Goal: Task Accomplishment & Management: Use online tool/utility

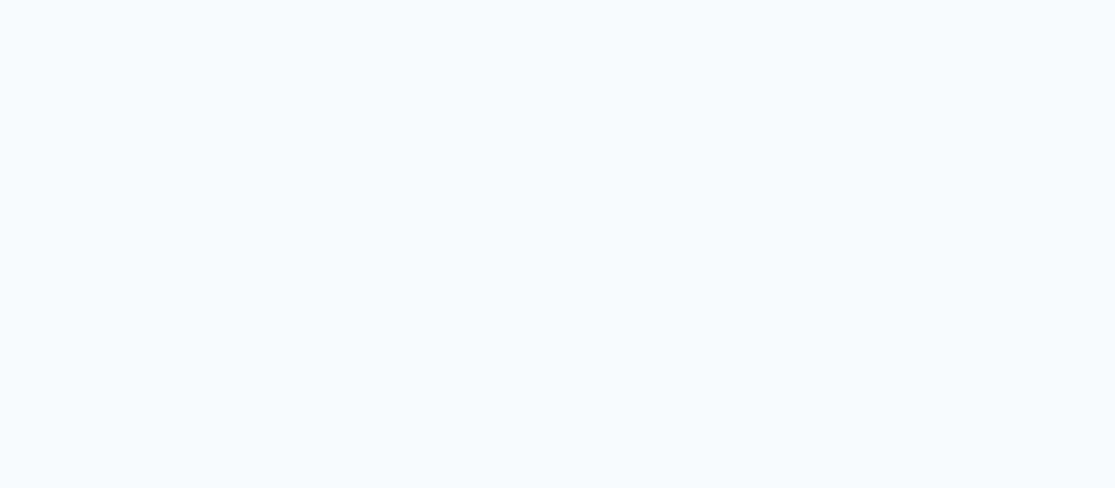
select select "8207"
select select "service"
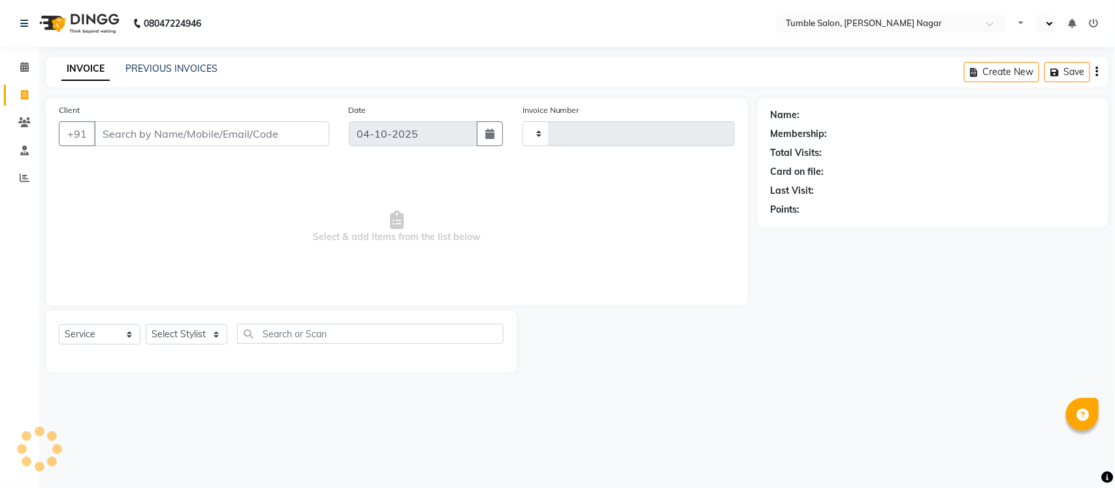
type input "2673"
select select "en"
select select "8207"
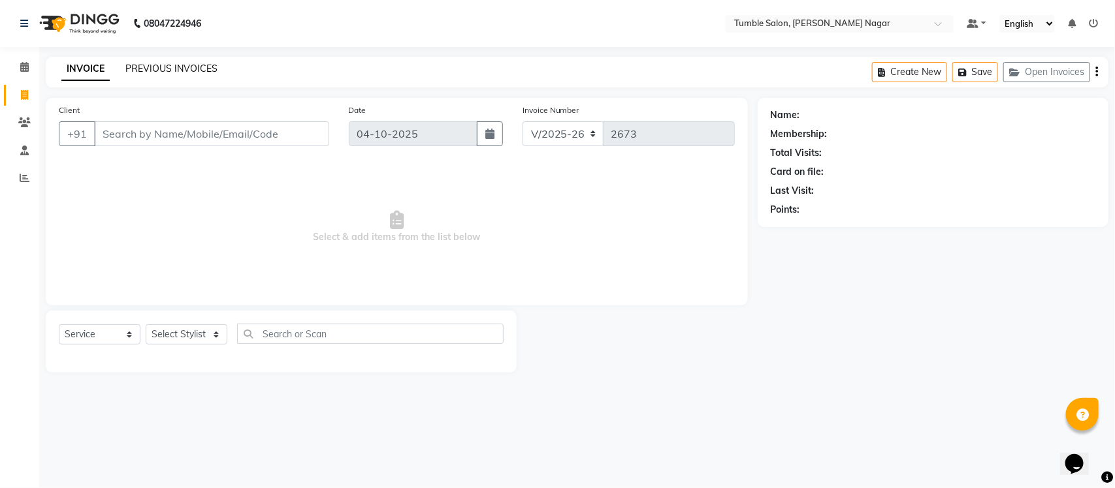
click at [184, 73] on link "PREVIOUS INVOICES" at bounding box center [171, 69] width 92 height 12
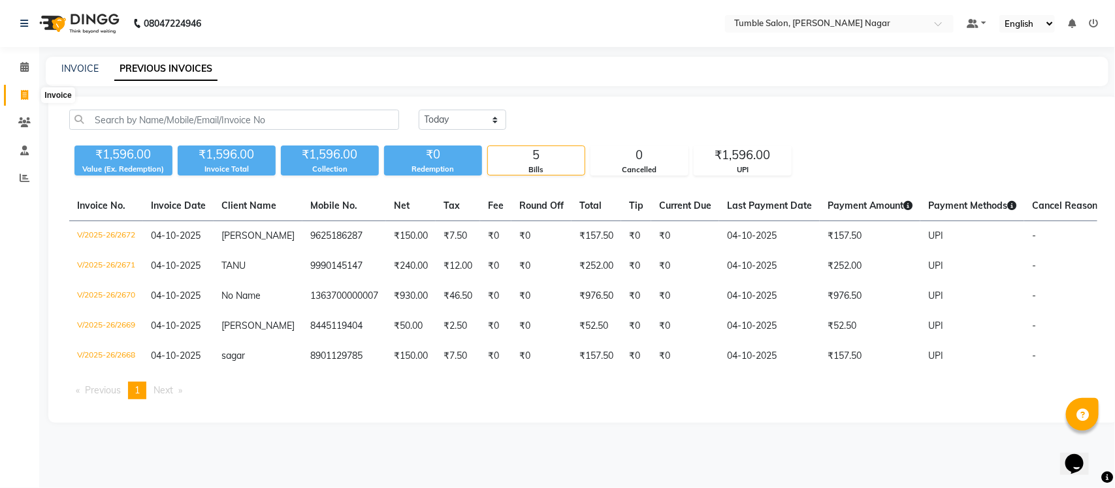
click at [25, 99] on icon at bounding box center [24, 95] width 7 height 10
select select "service"
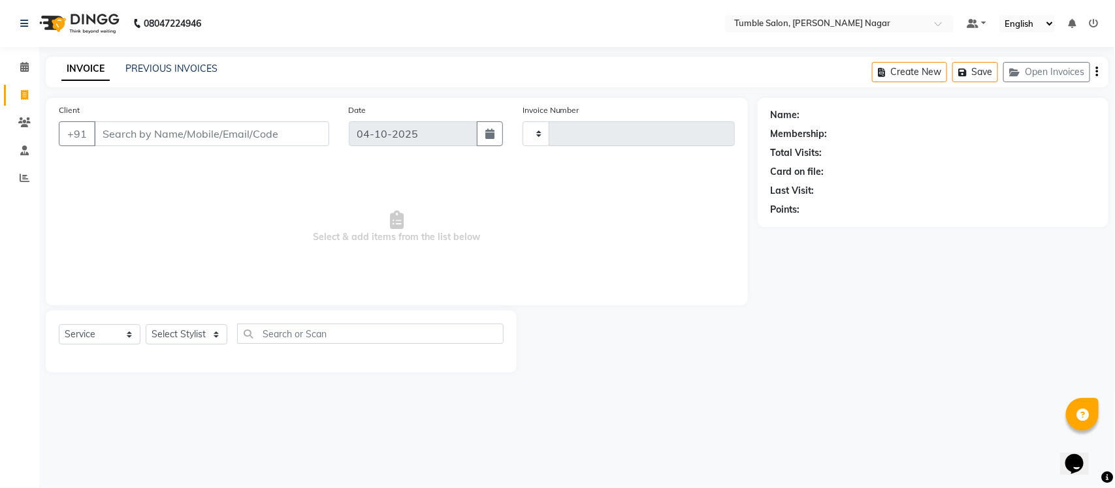
type input "2673"
select select "8207"
